Goal: Use online tool/utility: Utilize a website feature to perform a specific function

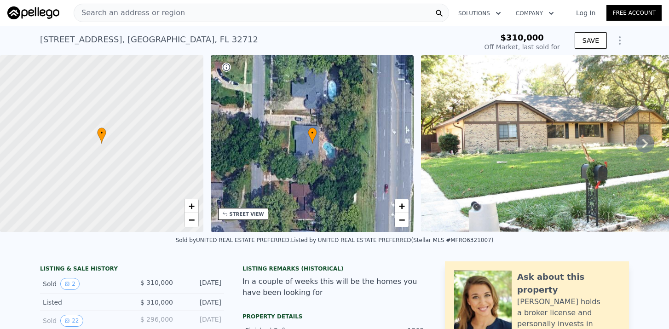
scroll to position [0, 0]
click at [158, 17] on span "Search an address or region" at bounding box center [129, 12] width 111 height 11
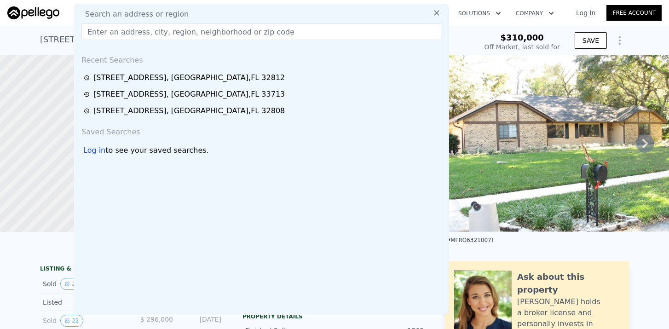
type input "[STREET_ADDRESS]"
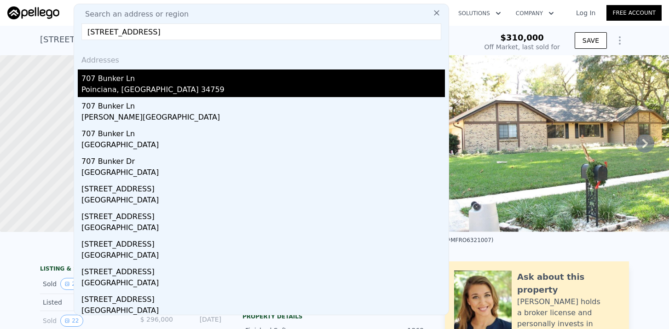
click at [115, 78] on div "707 Bunker Ln" at bounding box center [262, 76] width 363 height 15
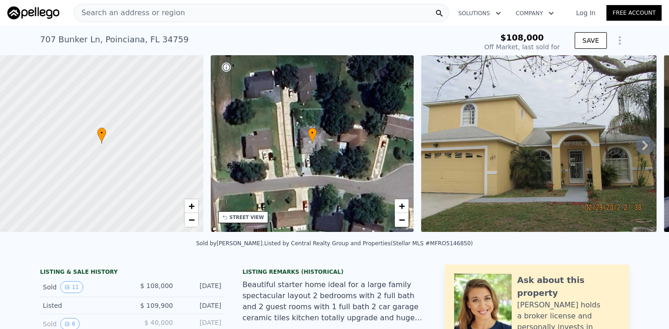
click at [645, 143] on icon at bounding box center [645, 145] width 6 height 9
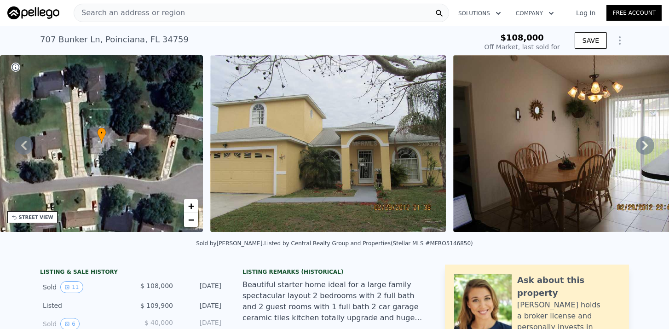
click at [645, 143] on icon at bounding box center [645, 145] width 6 height 9
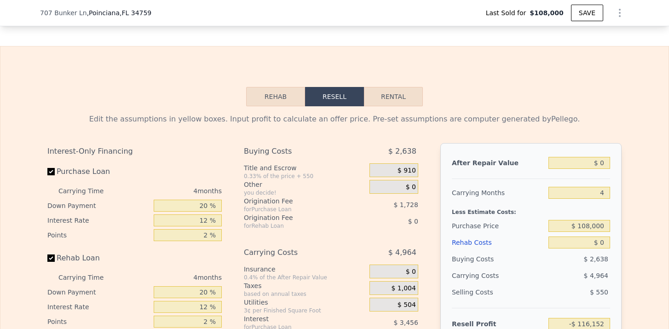
scroll to position [1325, 0]
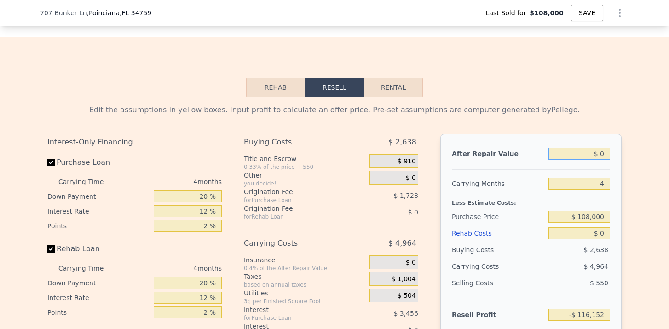
click at [605, 158] on input "$ 0" at bounding box center [579, 154] width 62 height 12
type input "$ 3"
type input "-$ 116,149"
type input "$ 30"
type input "-$ 116,124"
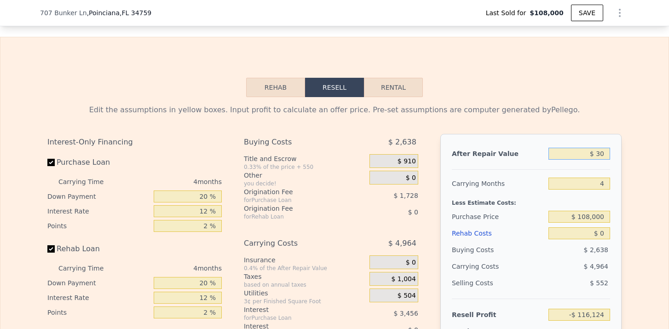
type input "$ 300"
type input "-$ 115,871"
type input "$ 3,000"
type input "-$ 113,337"
type input "$ 30,000"
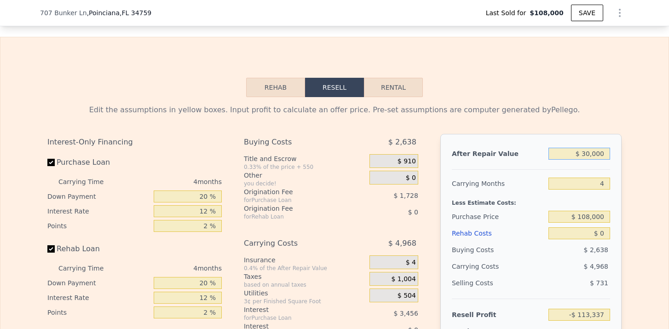
type input "-$ 88,002"
type input "$ 300,000"
type input "$ 165,349"
click at [605, 186] on input "4" at bounding box center [579, 184] width 62 height 12
type input "5"
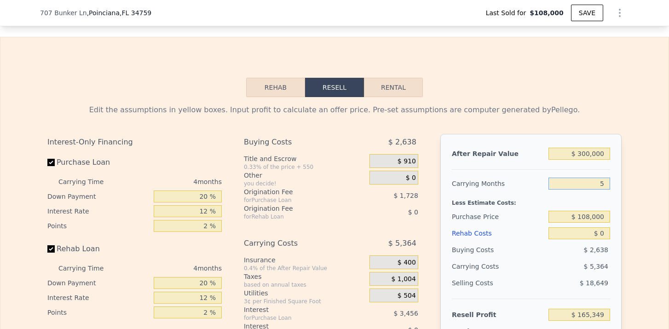
type input "$ 164,008"
type input "5"
drag, startPoint x: 583, startPoint y: 218, endPoint x: 611, endPoint y: 216, distance: 27.7
click at [611, 216] on div "After Repair Value $ 300,000 Carrying Months 5 Less Estimate Costs: Purchase Pr…" at bounding box center [530, 262] width 181 height 256
type input "$ 180,000"
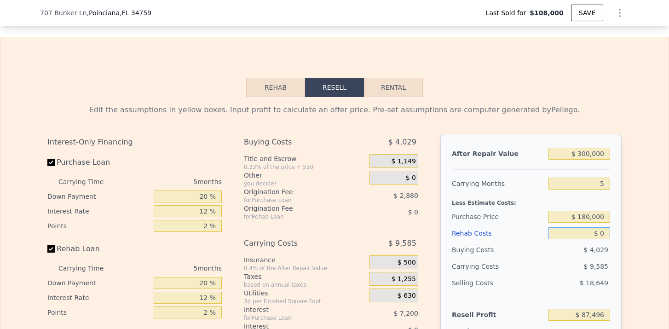
click at [608, 232] on input "$ 0" at bounding box center [579, 233] width 62 height 12
type input "$ 87,737"
type input "$ 6"
type input "$ 87,731"
type input "$ 60"
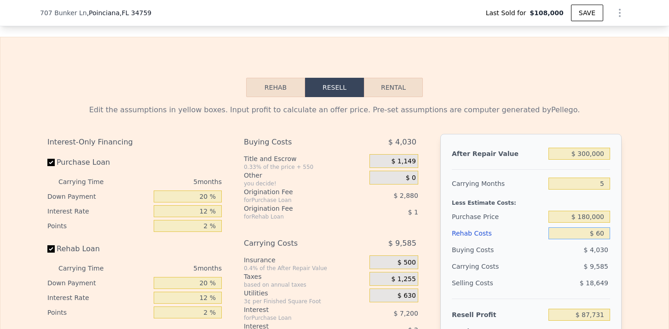
type input "$ 87,676"
type input "$ 600"
type input "$ 87,102"
type input "$ 6,000"
type input "$ 81,401"
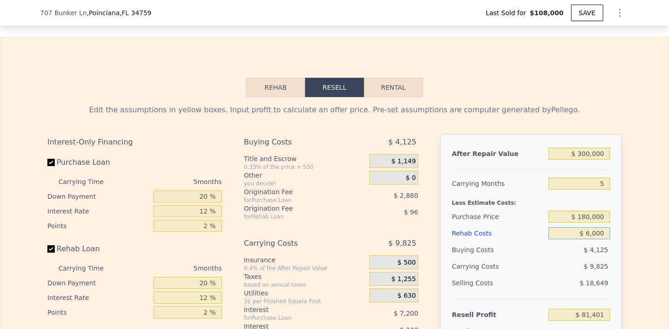
type input "$ 60,000"
type input "$ 24,377"
click at [622, 259] on div "After Repair Value $ 300,000 Carrying Months 5 Less Estimate Costs: Purchase Pr…" at bounding box center [530, 262] width 181 height 256
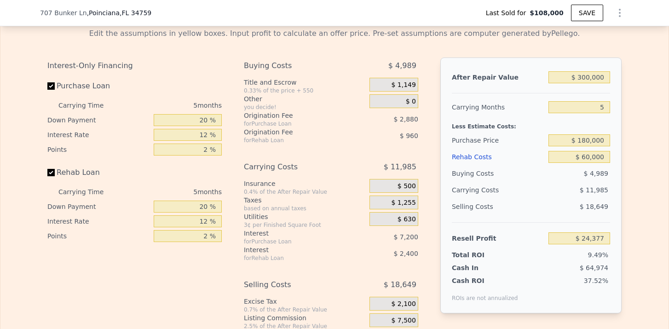
scroll to position [1400, 0]
click at [408, 88] on span "$ 1,149" at bounding box center [403, 86] width 24 height 8
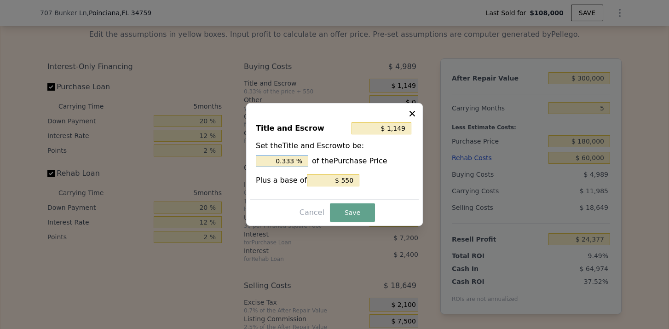
drag, startPoint x: 296, startPoint y: 161, endPoint x: 262, endPoint y: 161, distance: 33.6
click at [262, 161] on input "0.333 %" at bounding box center [282, 161] width 52 height 12
type input "$ 2,350"
type input "1. %"
type input "$ 2,710"
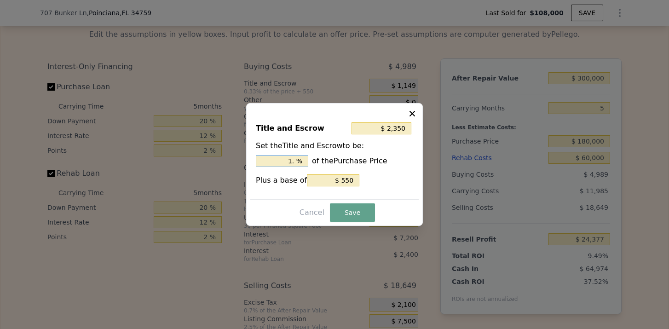
type input "1.2 %"
type input "$ 2,800"
type input "1.25 %"
click at [346, 185] on input "$ 550" at bounding box center [333, 180] width 52 height 12
type input "$ 2,305"
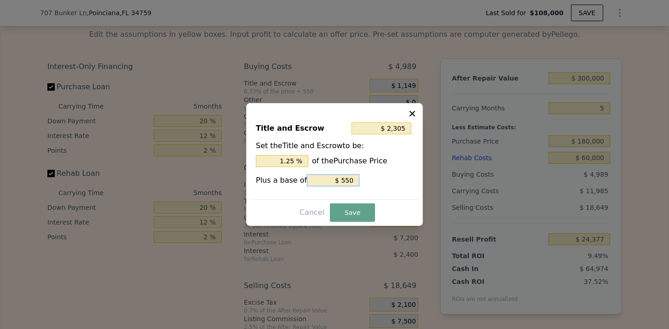
type input "$ 55"
type input "$ 2,255"
type input "$ 5"
click at [353, 213] on button "Save" at bounding box center [352, 212] width 45 height 18
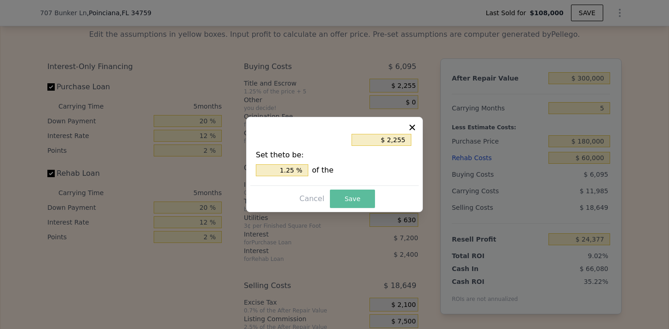
type input "$ 23,271"
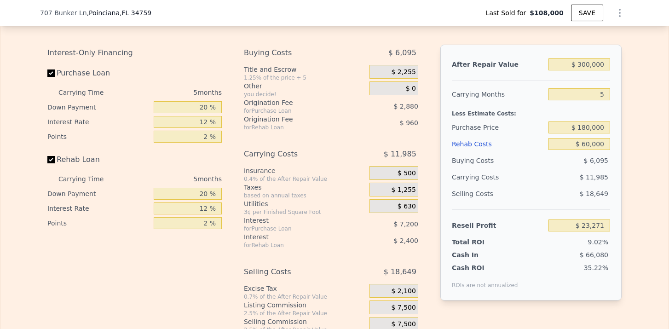
scroll to position [1409, 0]
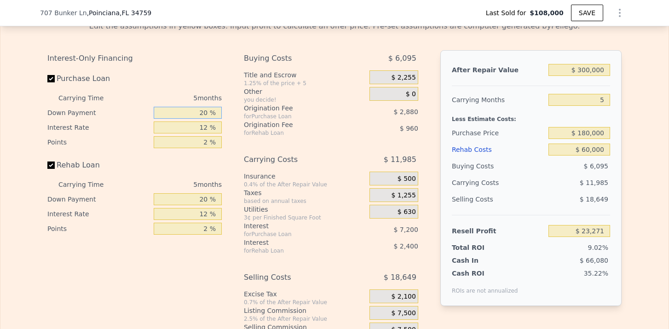
drag, startPoint x: 209, startPoint y: 111, endPoint x: 189, endPoint y: 111, distance: 19.8
click at [190, 111] on input "20 %" at bounding box center [188, 113] width 68 height 12
type input "1 %"
type input "$ 20,877"
type input "15 %"
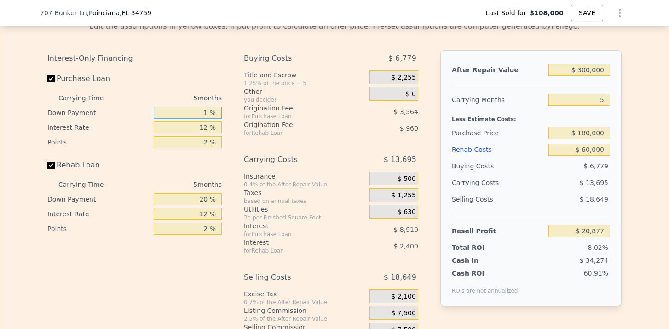
type input "$ 22,641"
type input "15 %"
click at [206, 129] on input "12 %" at bounding box center [188, 127] width 68 height 12
drag, startPoint x: 207, startPoint y: 201, endPoint x: 197, endPoint y: 200, distance: 10.1
click at [197, 200] on input "20 %" at bounding box center [188, 199] width 68 height 12
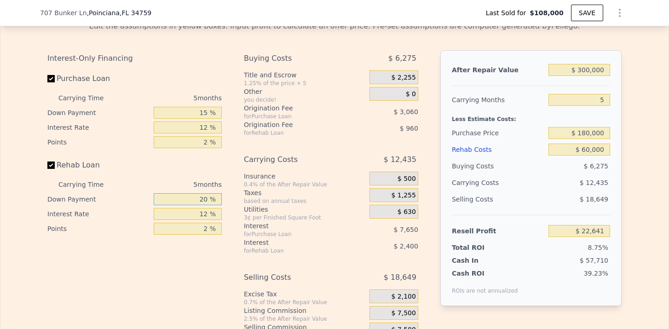
type input "1 %"
type input "$ 21,843"
type input "15 %"
type input "$ 22,431"
type input "15 %"
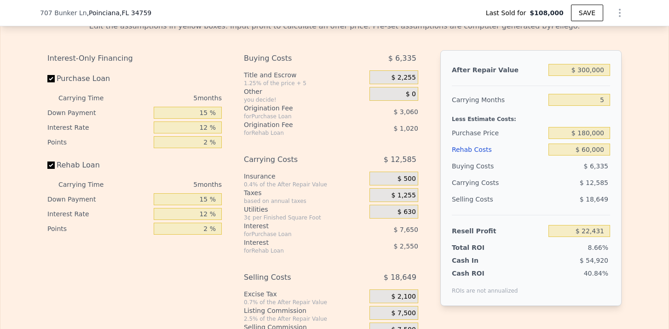
click at [316, 233] on div "for Purchase Loan" at bounding box center [295, 233] width 103 height 7
click at [607, 102] on input "5" at bounding box center [579, 100] width 62 height 12
type input "7"
type input "$ 17,397"
type input "6"
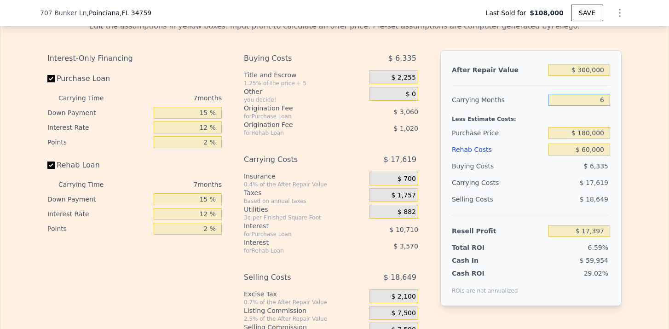
type input "$ 19,914"
type input "6"
click at [631, 187] on div "Edit the assumptions in yellow boxes. Input profit to calculate an offer price.…" at bounding box center [334, 184] width 668 height 342
